Goal: Transaction & Acquisition: Book appointment/travel/reservation

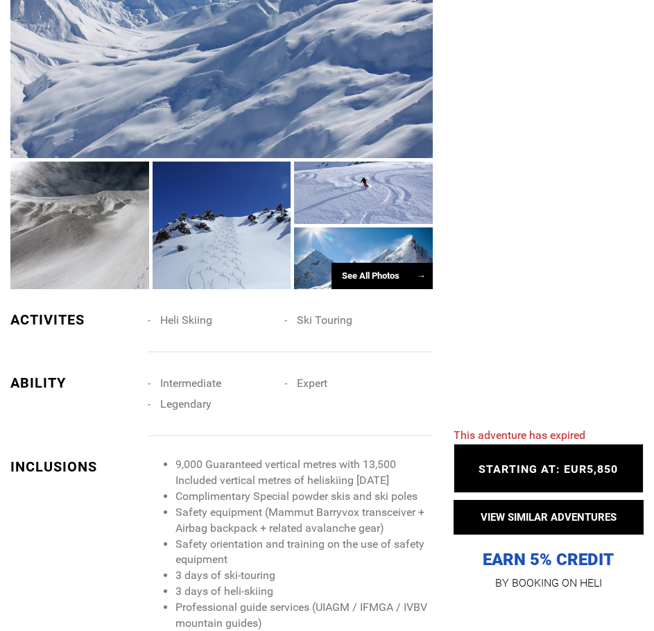
scroll to position [833, 0]
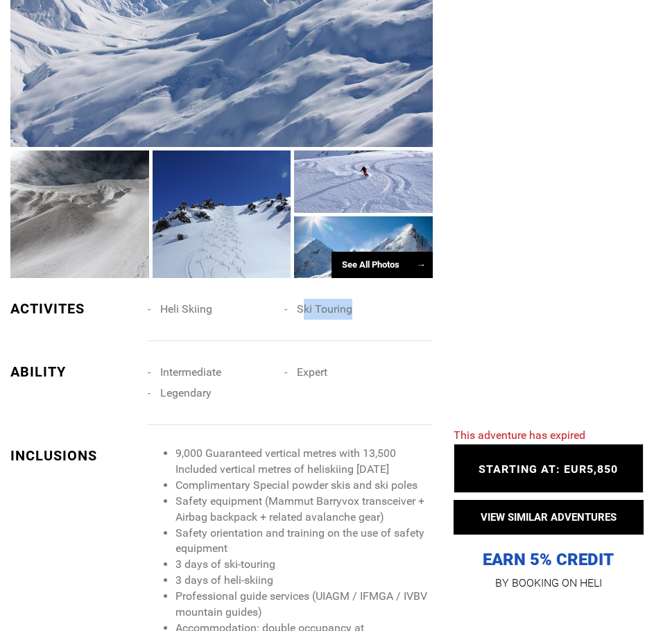
drag, startPoint x: 323, startPoint y: 312, endPoint x: 302, endPoint y: 312, distance: 20.8
click at [302, 312] on li "Ski Touring" at bounding box center [352, 309] width 137 height 21
drag, startPoint x: 218, startPoint y: 305, endPoint x: 148, endPoint y: 302, distance: 69.4
click at [148, 302] on li "Heli Skiing" at bounding box center [216, 309] width 137 height 21
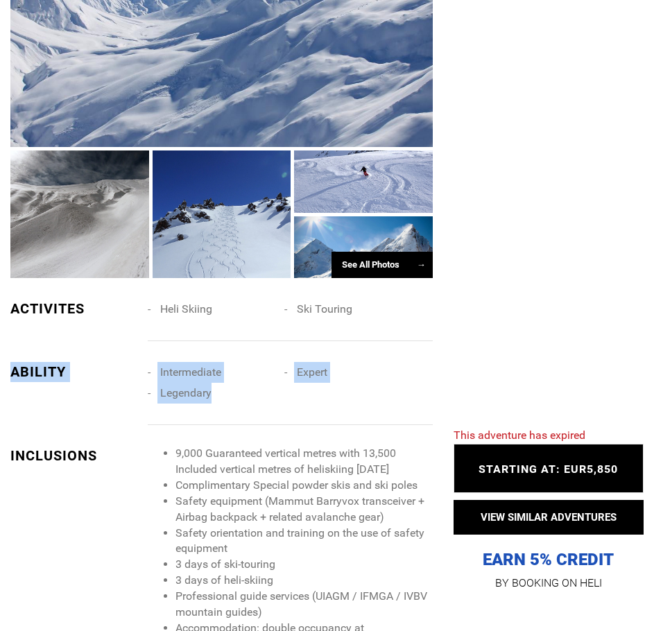
drag, startPoint x: 210, startPoint y: 396, endPoint x: 134, endPoint y: 387, distance: 76.2
click at [135, 385] on div "ABILITY Intermediate Expert Legendary" at bounding box center [221, 393] width 443 height 63
drag, startPoint x: 291, startPoint y: 370, endPoint x: 332, endPoint y: 377, distance: 40.8
click at [332, 377] on li "Expert" at bounding box center [352, 372] width 137 height 21
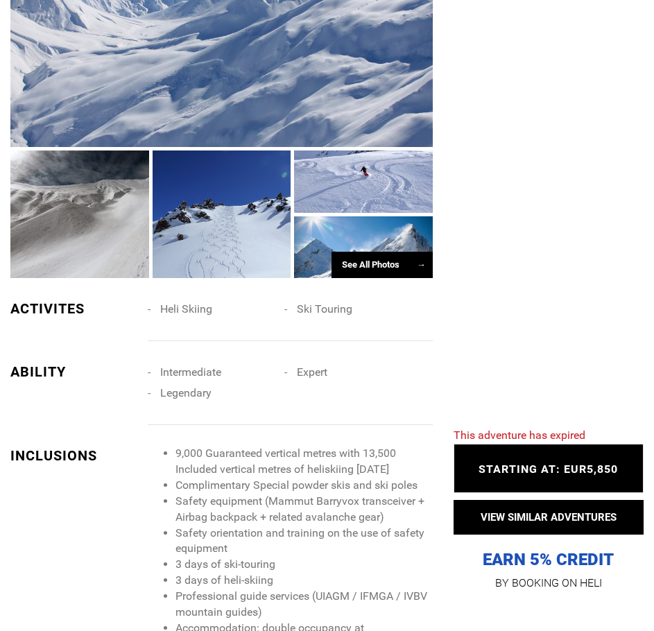
click at [322, 402] on div "Intermediate Expert Legendary" at bounding box center [296, 393] width 296 height 63
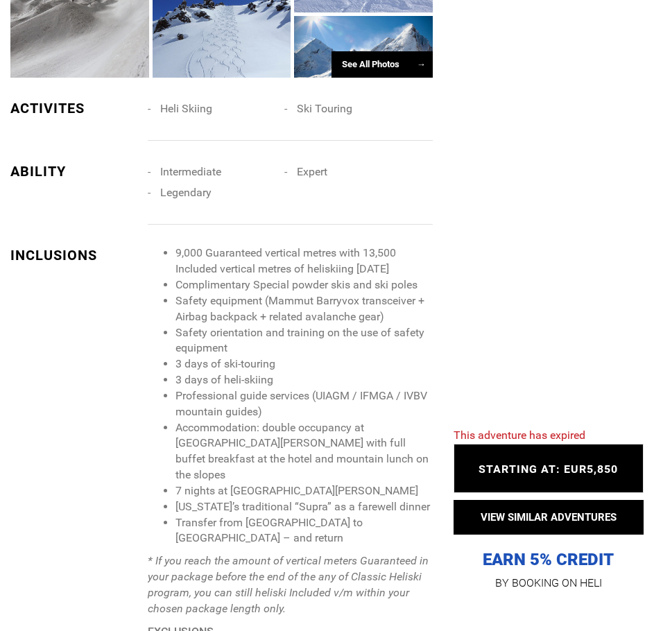
scroll to position [1041, 0]
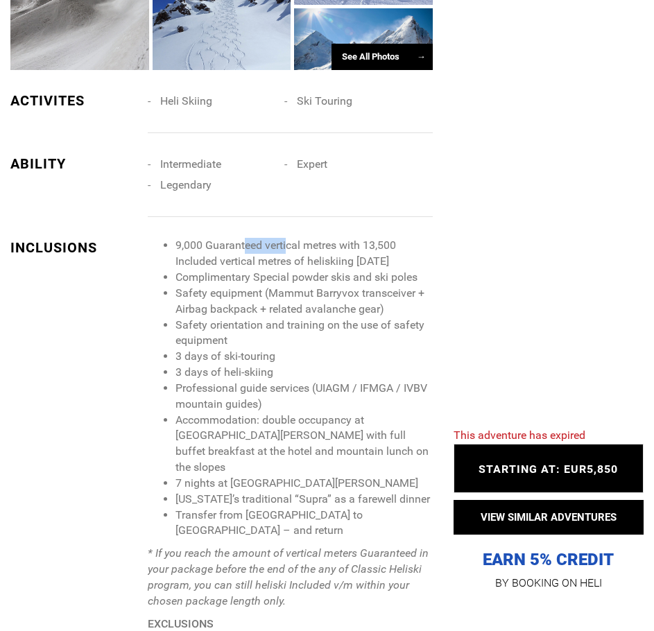
drag, startPoint x: 244, startPoint y: 237, endPoint x: 289, endPoint y: 248, distance: 46.3
click at [289, 248] on div "INCLUSIONS 9,000 Guaranteed vertical metres with 13,500 Included vertical metre…" at bounding box center [221, 572] width 422 height 711
click at [295, 281] on li "Complimentary Special powder skis and ski poles" at bounding box center [304, 278] width 257 height 16
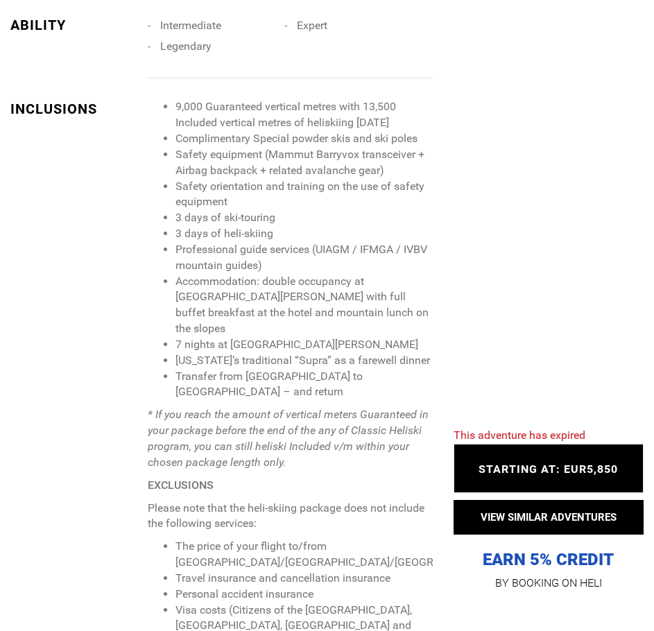
scroll to position [1249, 0]
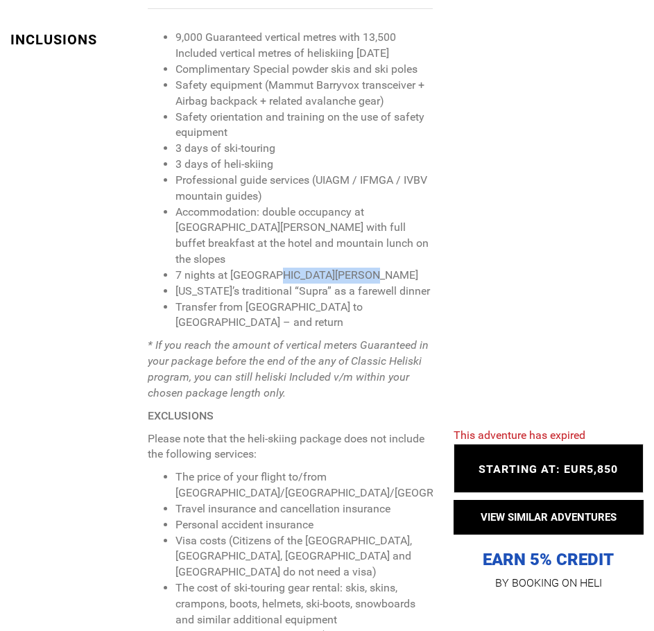
drag, startPoint x: 275, startPoint y: 261, endPoint x: 362, endPoint y: 256, distance: 87.5
click at [362, 268] on li "7 nights at [GEOGRAPHIC_DATA][PERSON_NAME]" at bounding box center [304, 276] width 257 height 16
click at [276, 339] on em "* If you reach the amount of vertical meters Guaranteed in your package before …" at bounding box center [288, 369] width 281 height 61
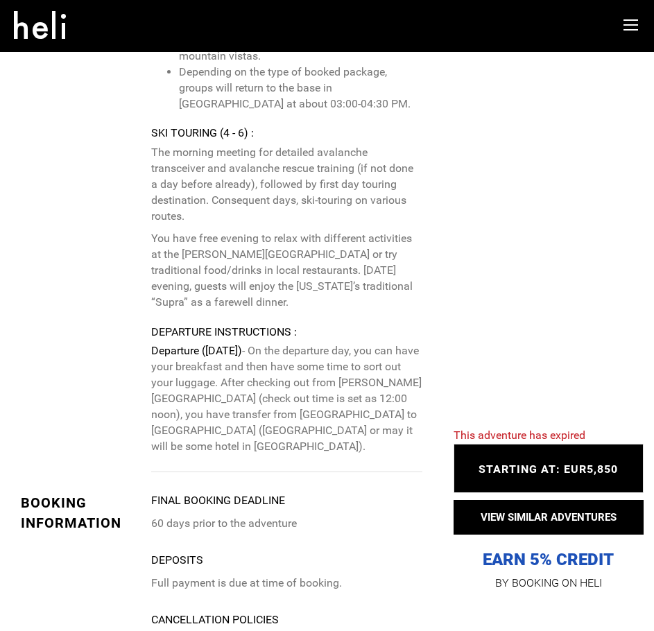
scroll to position [3191, 0]
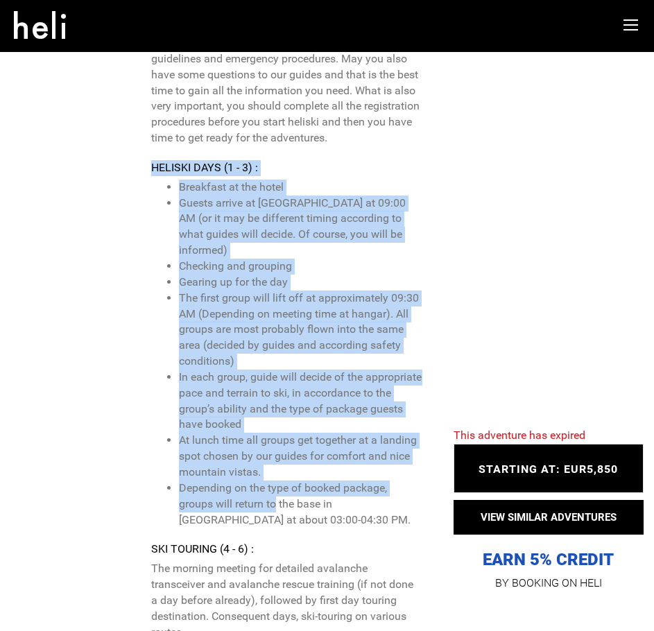
drag, startPoint x: 137, startPoint y: 111, endPoint x: 271, endPoint y: 449, distance: 363.2
click at [274, 442] on div "Itinerary Arrival Instructions : Arrival ([DATE]) - Arrival at the [GEOGRAPHIC_…" at bounding box center [221, 397] width 422 height 984
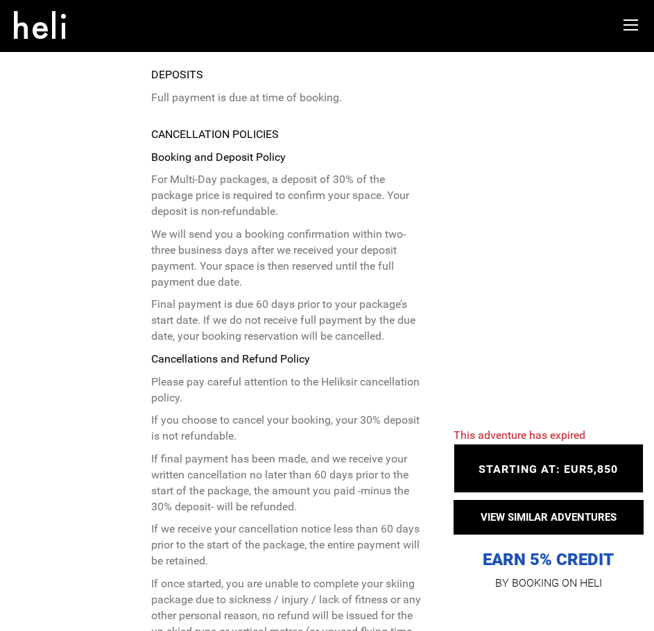
scroll to position [3746, 0]
